Goal: Task Accomplishment & Management: Manage account settings

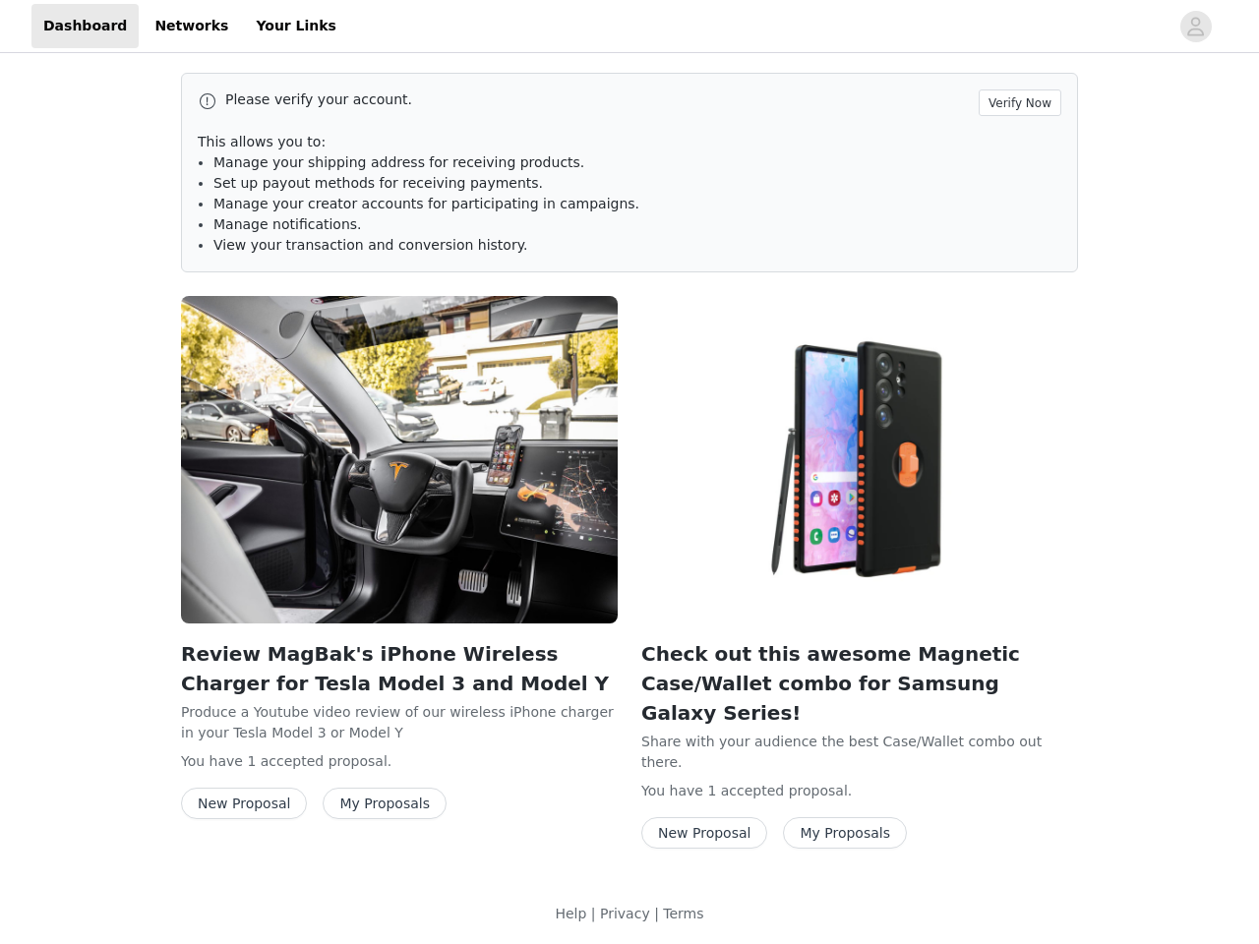
click at [629, 459] on div "Check out this awesome Magnetic Case/Wallet combo for Samsung Galaxy Series! Sh…" at bounding box center [859, 576] width 460 height 584
click at [629, 27] on div at bounding box center [758, 26] width 820 height 44
click at [1196, 27] on icon "avatar" at bounding box center [1195, 26] width 19 height 31
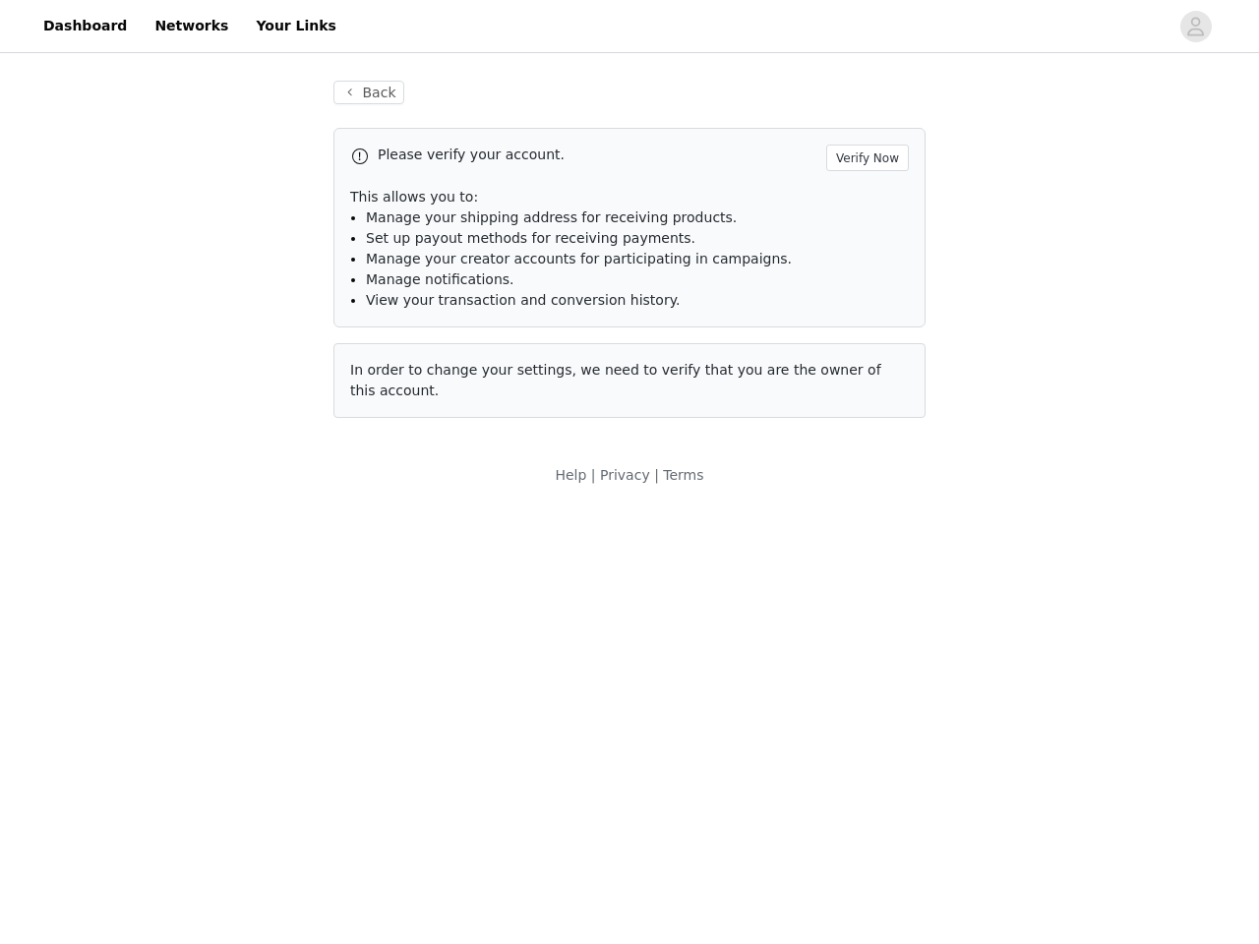
click at [1023, 102] on div "Back Please verify your account. Verify Now This allows you to: Manage your shi…" at bounding box center [629, 283] width 1259 height 452
click at [399, 465] on div "Help | Privacy | Terms" at bounding box center [629, 487] width 1259 height 44
click at [240, 803] on body "Dashboard Networks Your Links Back Please verify your account. Verify Now This …" at bounding box center [629, 472] width 1259 height 944
click at [372, 803] on body "Dashboard Networks Your Links Back Please verify your account. Verify Now This …" at bounding box center [629, 472] width 1259 height 944
click at [859, 465] on div "Help | Privacy | Terms" at bounding box center [629, 487] width 1259 height 44
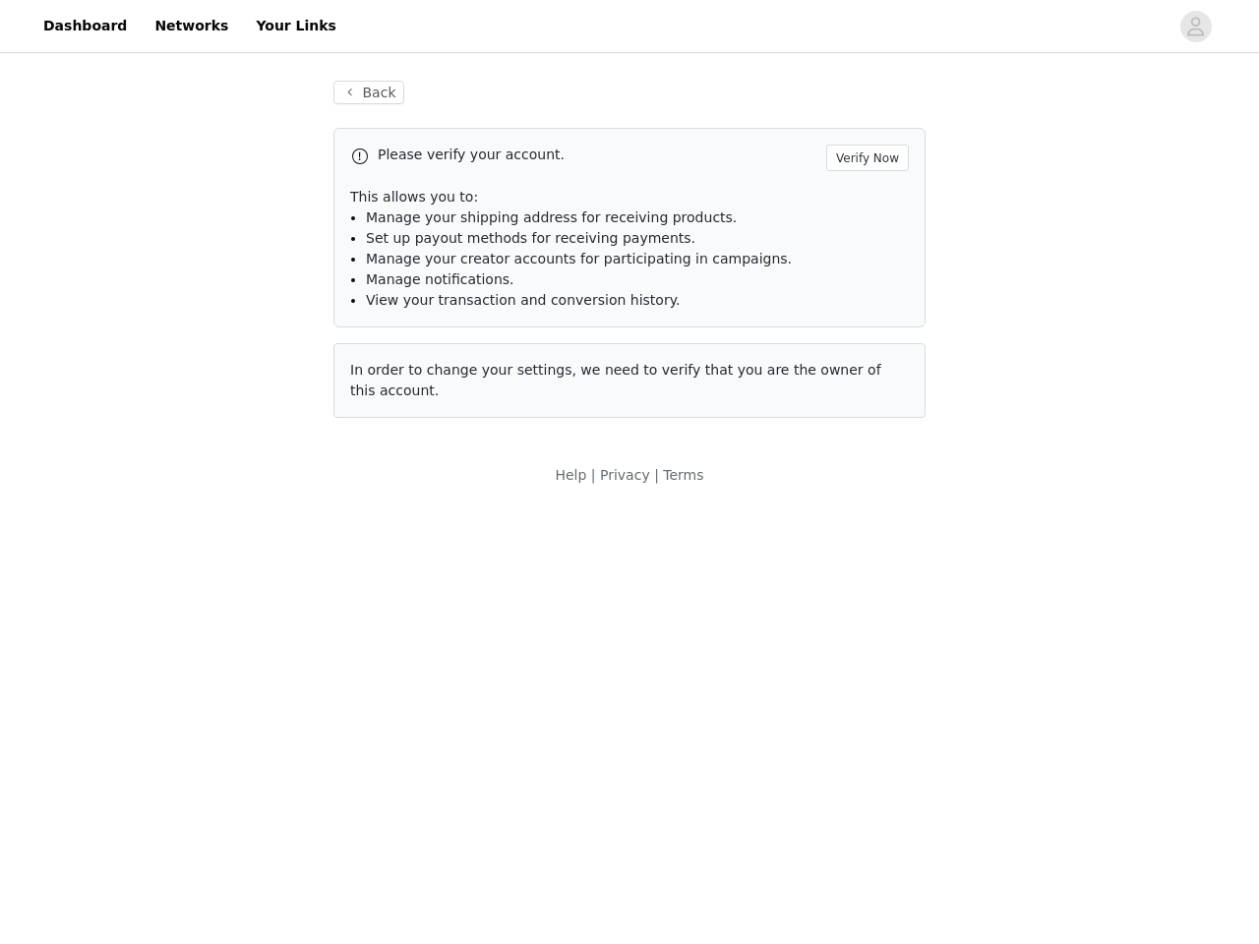
click at [700, 783] on body "Dashboard Networks Your Links Back Please verify your account. Verify Now This …" at bounding box center [629, 472] width 1259 height 944
click at [832, 783] on body "Dashboard Networks Your Links Back Please verify your account. Verify Now This …" at bounding box center [629, 472] width 1259 height 944
